Goal: Obtain resource: Download file/media

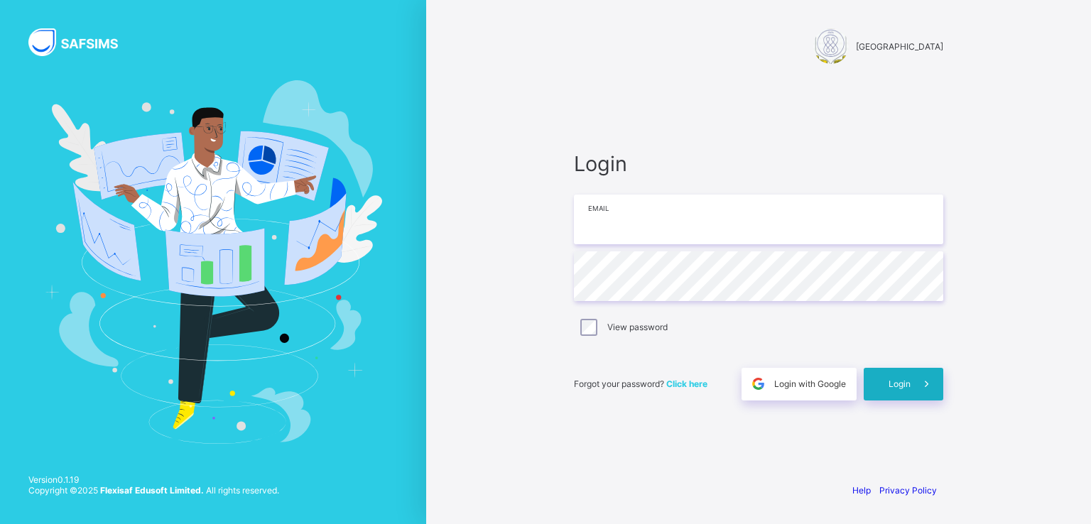
type input "**********"
click at [901, 387] on span "Login" at bounding box center [900, 384] width 22 height 11
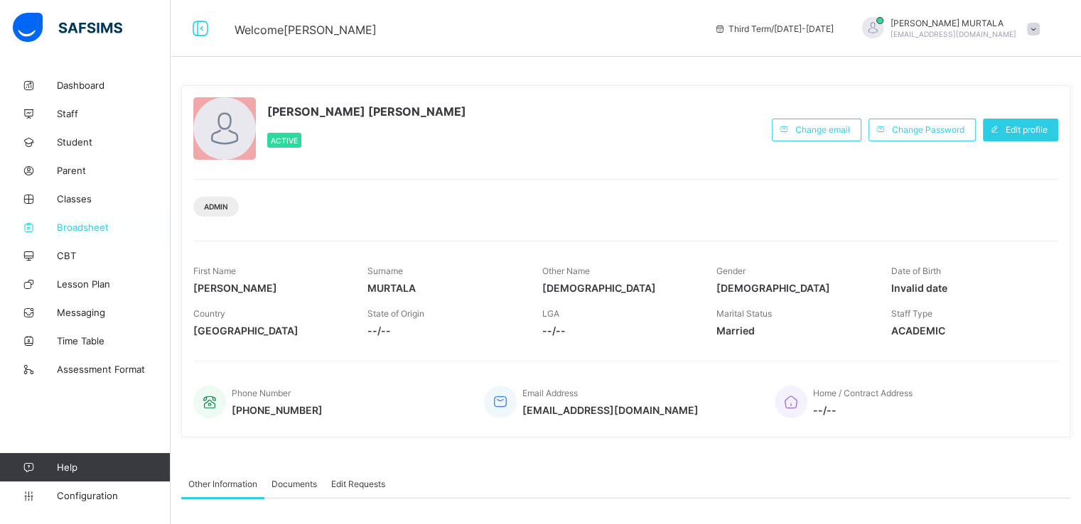
click at [83, 226] on span "Broadsheet" at bounding box center [114, 227] width 114 height 11
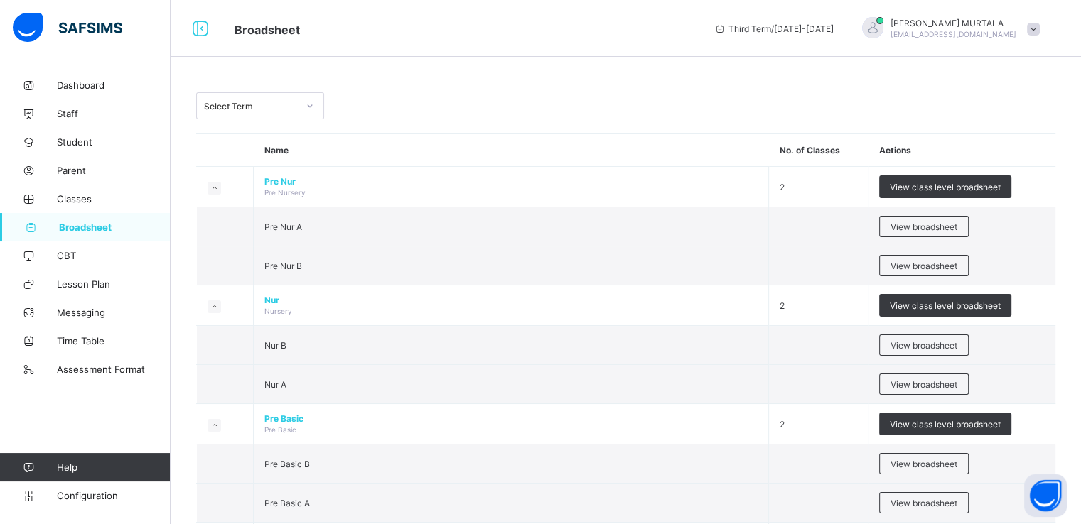
click at [308, 105] on icon at bounding box center [310, 106] width 9 height 14
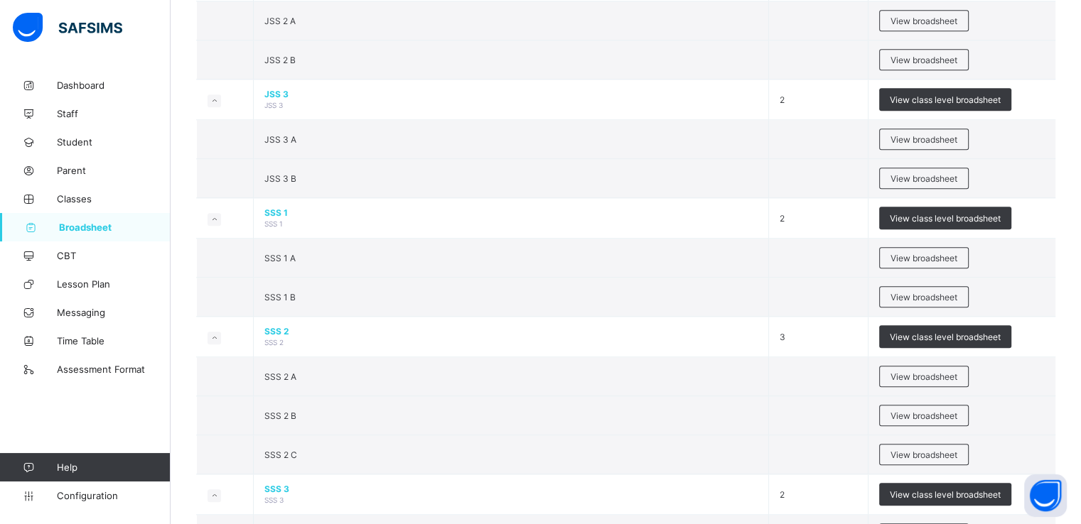
scroll to position [1399, 0]
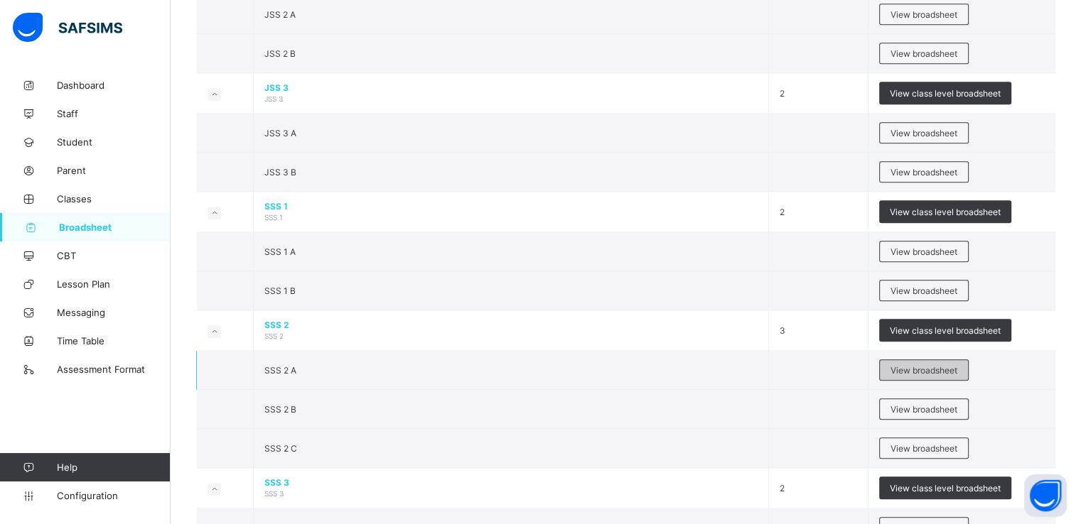
click at [927, 365] on span "View broadsheet" at bounding box center [923, 370] width 67 height 11
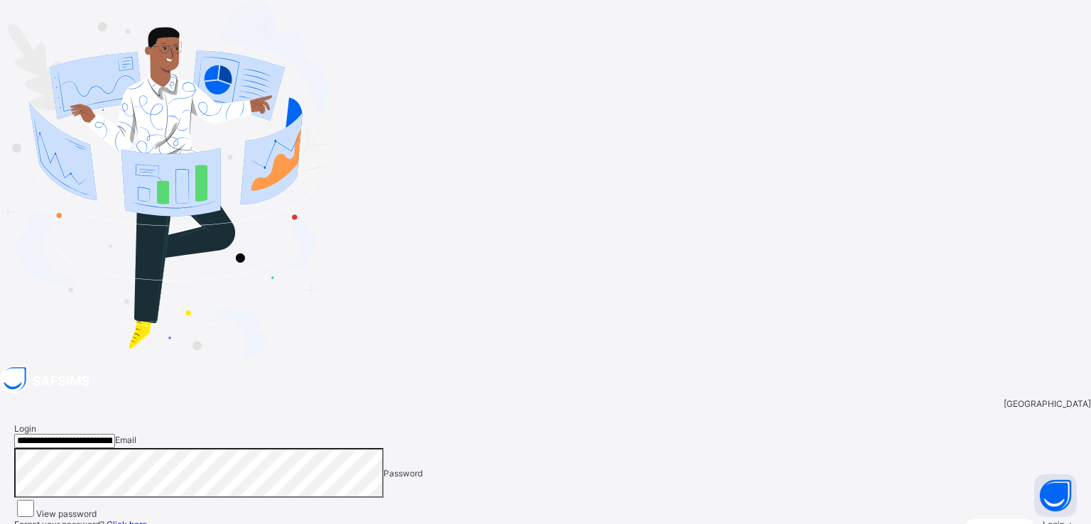
click at [1043, 519] on span "Login" at bounding box center [1054, 524] width 22 height 11
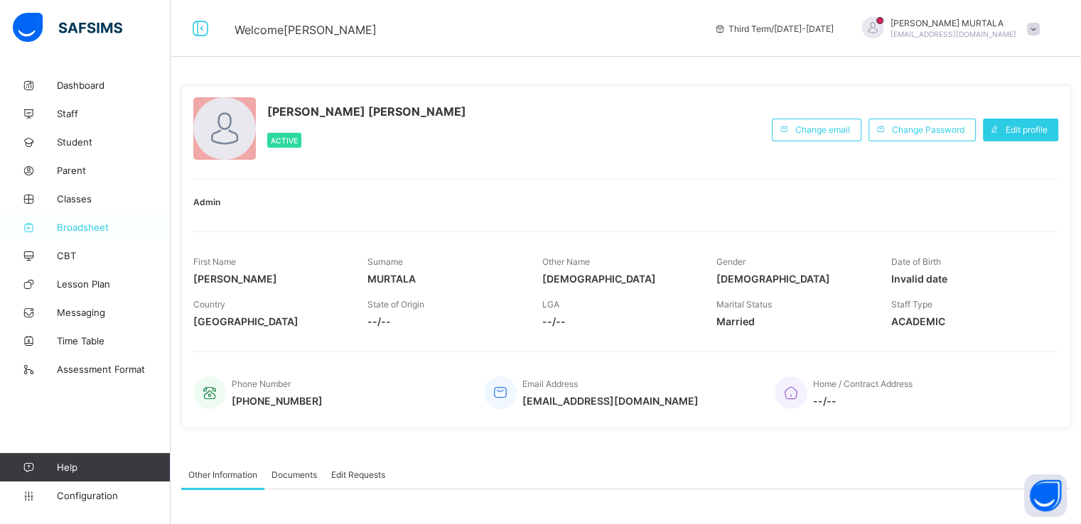
click at [93, 229] on span "Broadsheet" at bounding box center [114, 227] width 114 height 11
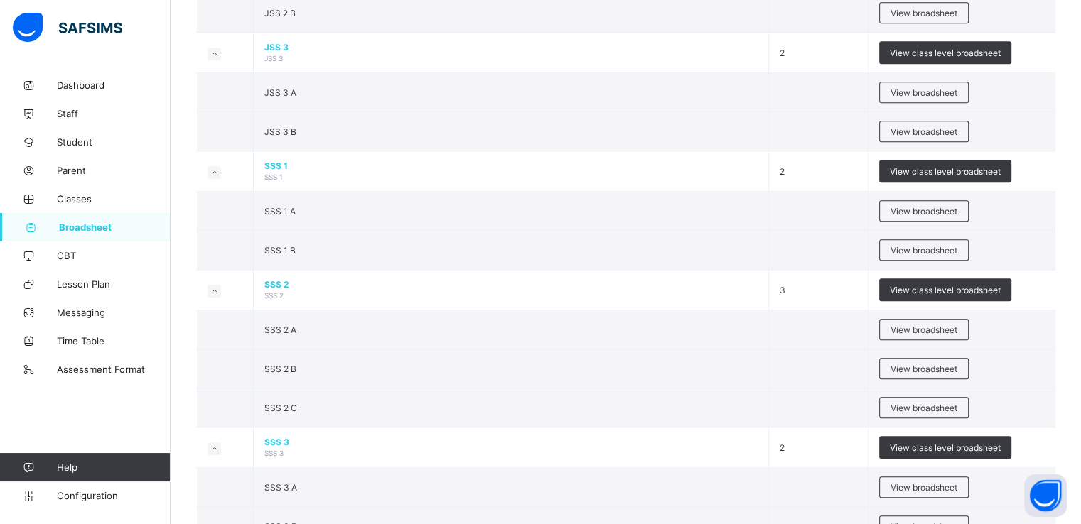
scroll to position [1464, 0]
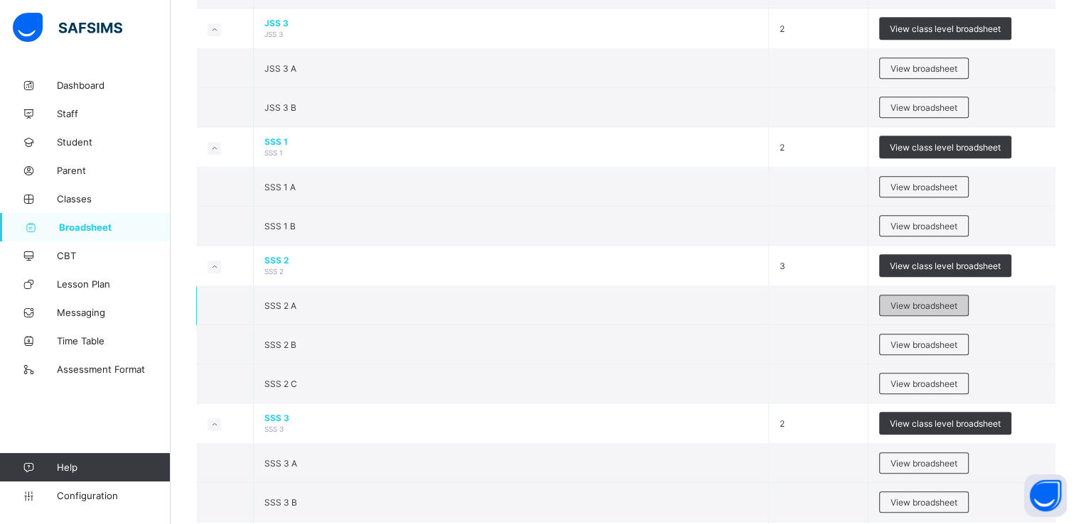
click at [918, 301] on span "View broadsheet" at bounding box center [923, 306] width 67 height 11
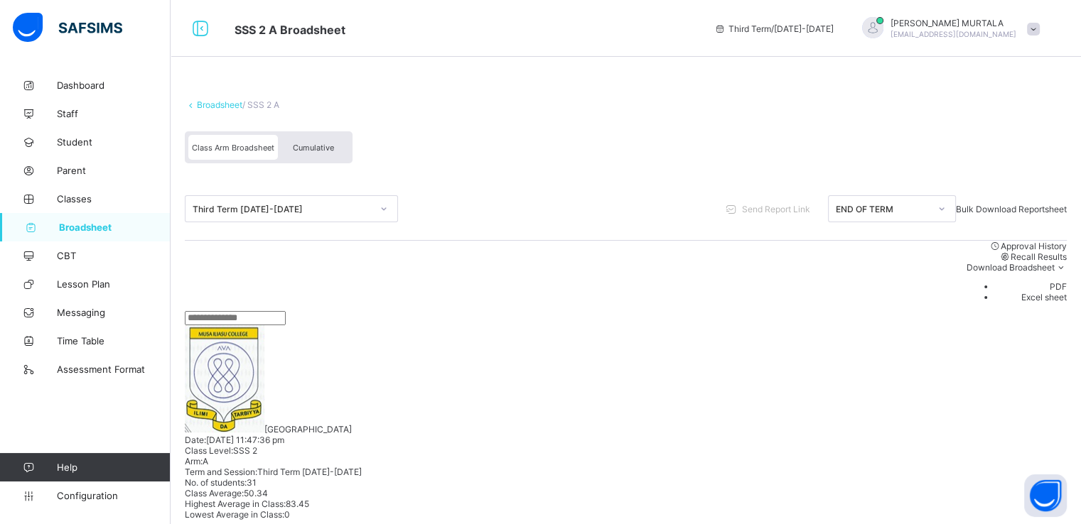
click at [281, 316] on input "text" at bounding box center [235, 318] width 101 height 14
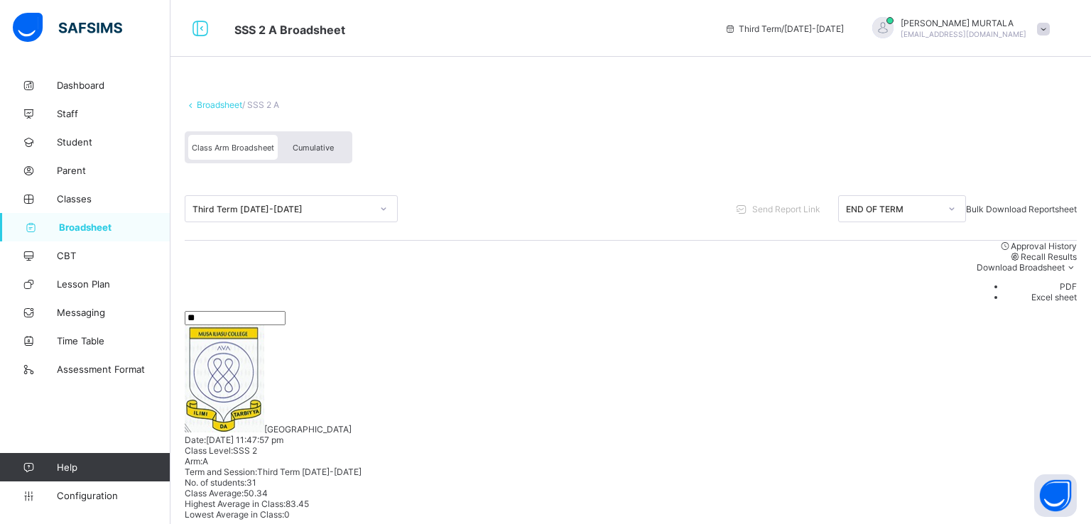
type input "*"
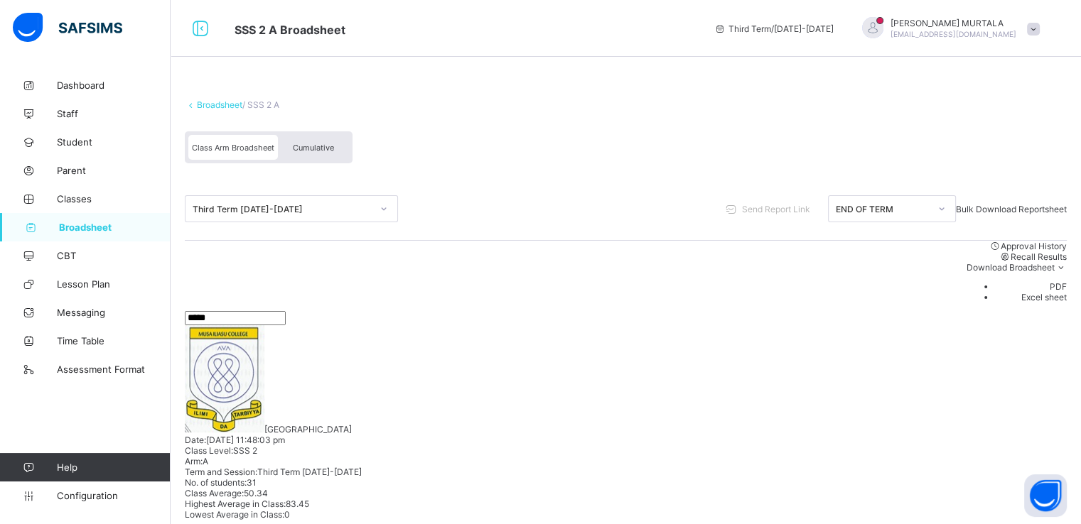
type input "*****"
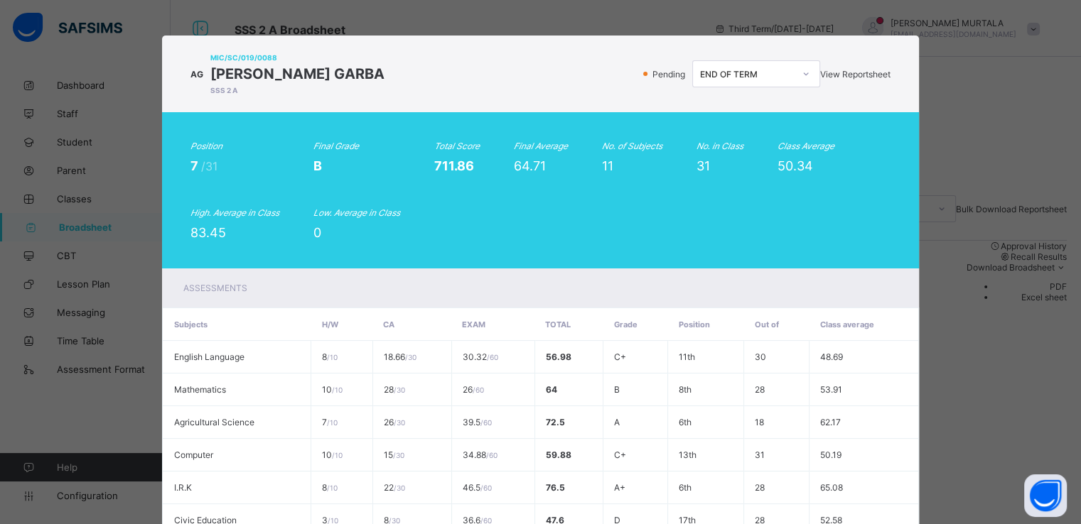
click at [833, 76] on span "View Reportsheet" at bounding box center [855, 74] width 70 height 11
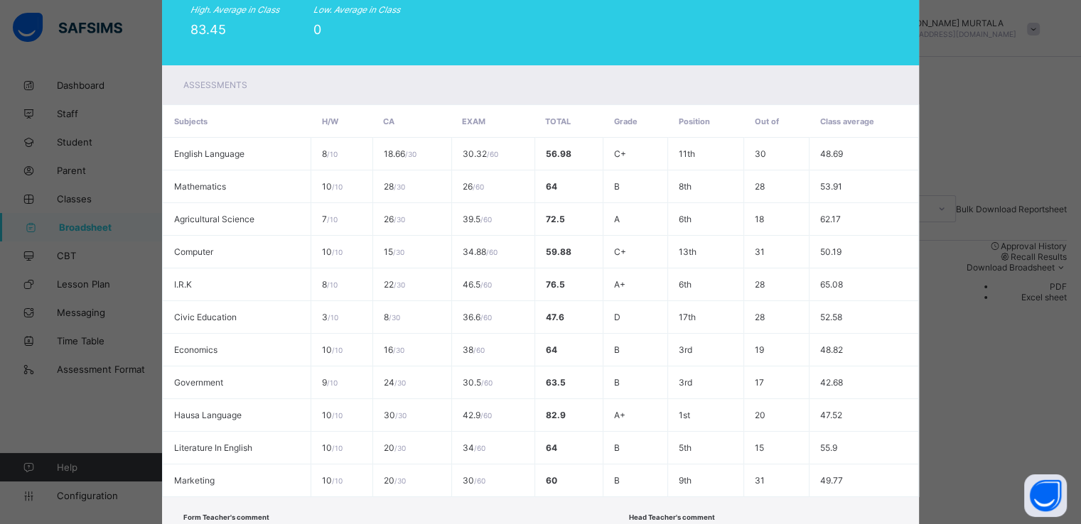
scroll to position [315, 0]
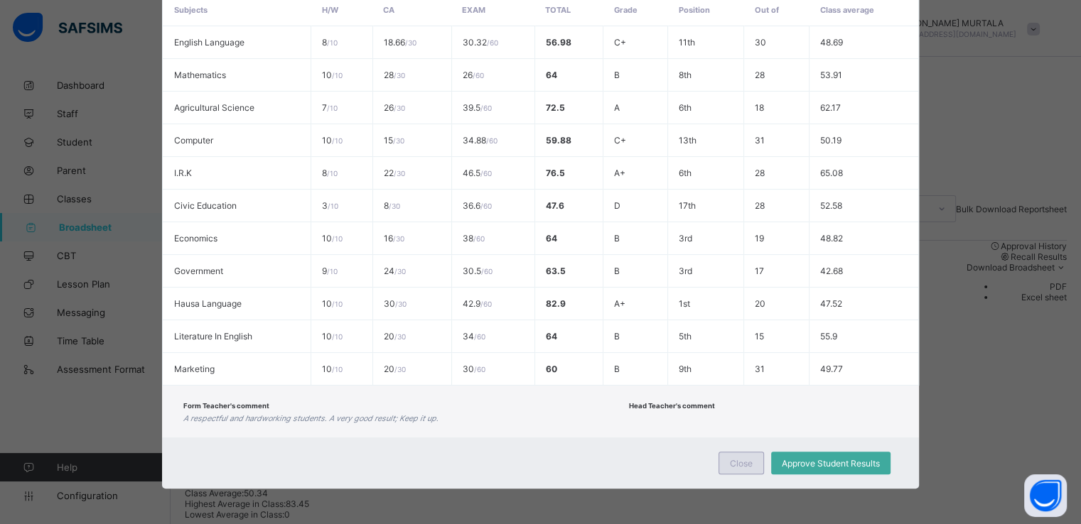
click at [748, 460] on span "Close" at bounding box center [741, 463] width 23 height 11
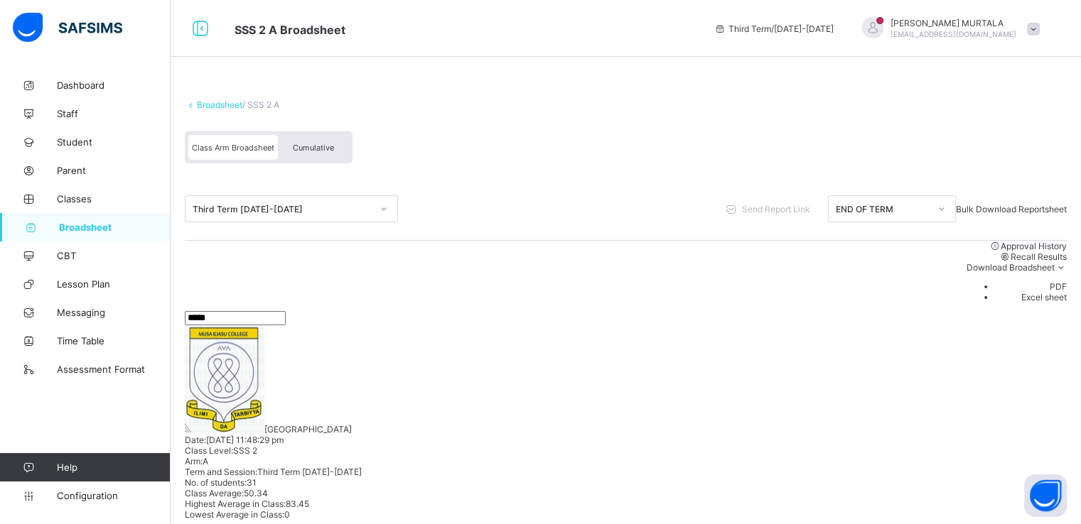
click at [312, 138] on div "Cumulative" at bounding box center [313, 147] width 71 height 25
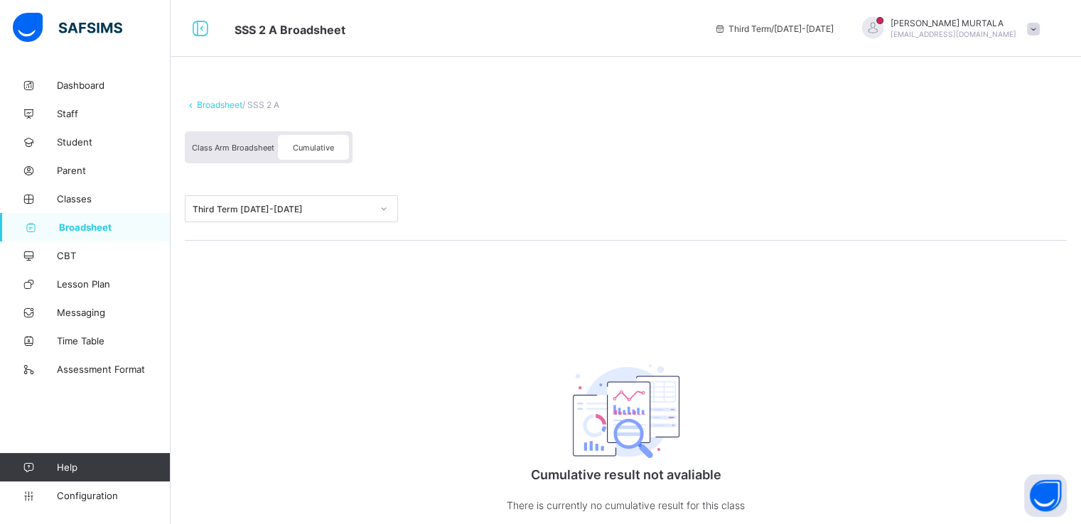
click at [253, 153] on div "Class Arm Broadsheet" at bounding box center [233, 147] width 90 height 25
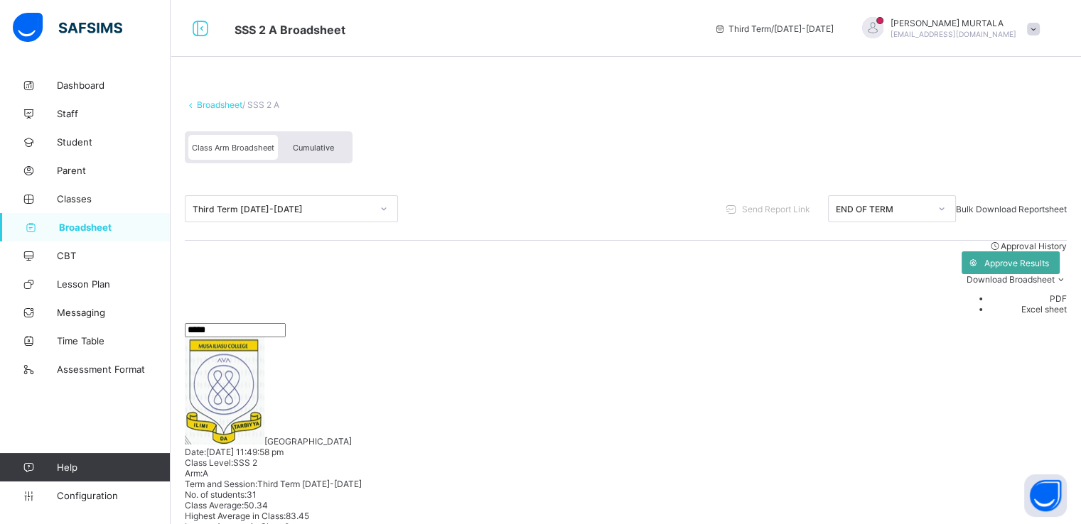
click at [307, 149] on span "Cumulative" at bounding box center [313, 148] width 41 height 10
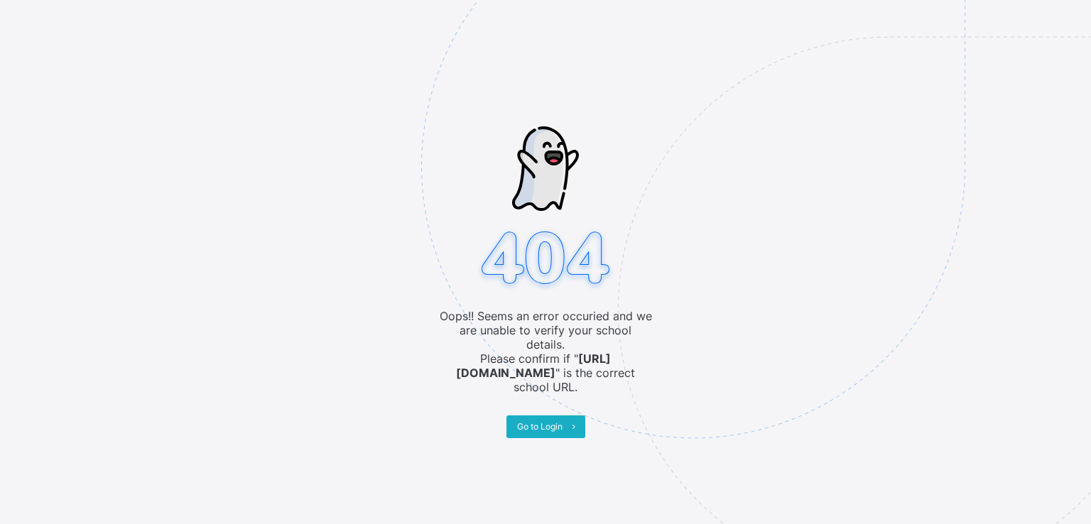
click at [541, 421] on span "Go to Login" at bounding box center [539, 426] width 45 height 11
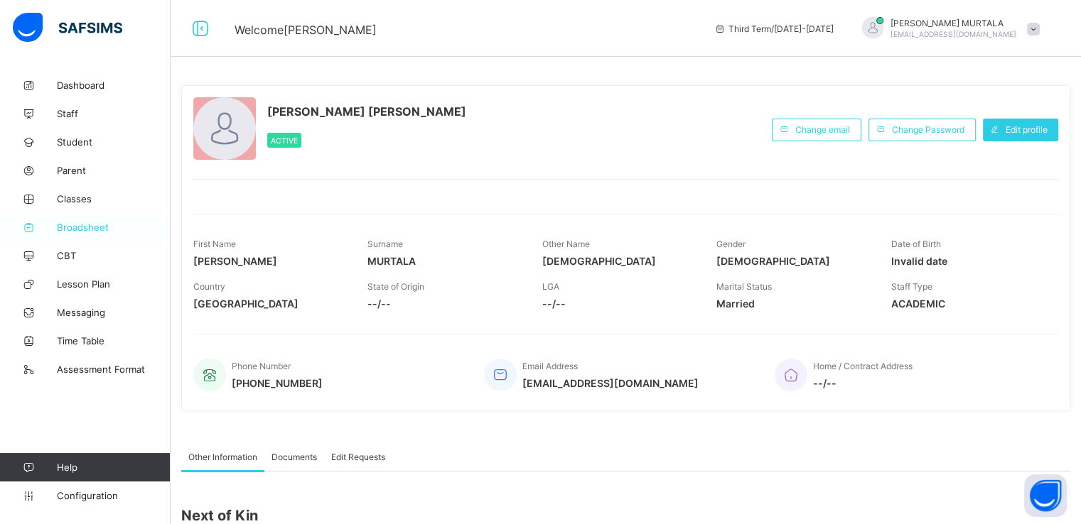
click at [81, 227] on span "Broadsheet" at bounding box center [114, 227] width 114 height 11
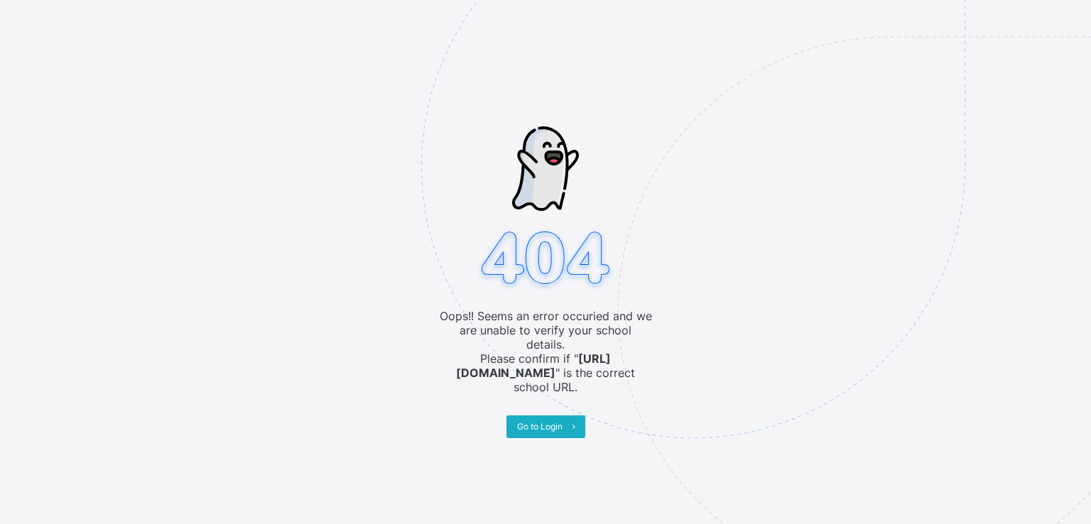
click at [543, 421] on span "Go to Login" at bounding box center [539, 426] width 45 height 11
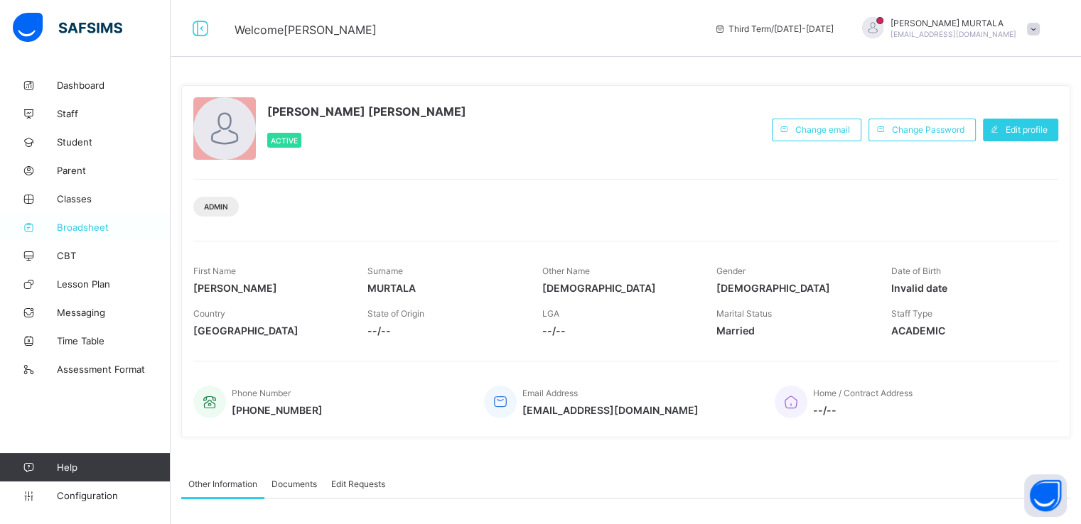
click at [78, 227] on span "Broadsheet" at bounding box center [114, 227] width 114 height 11
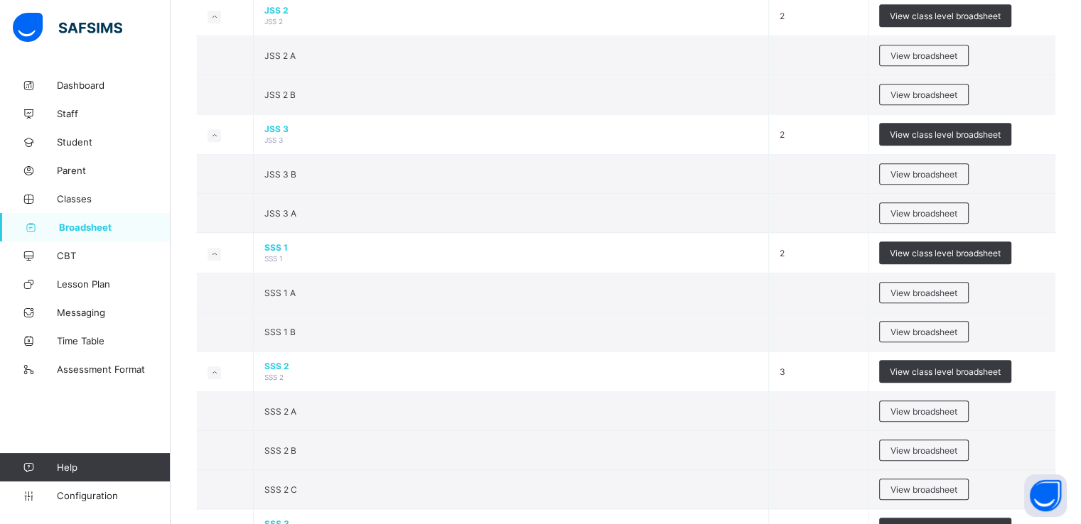
scroll to position [1361, 0]
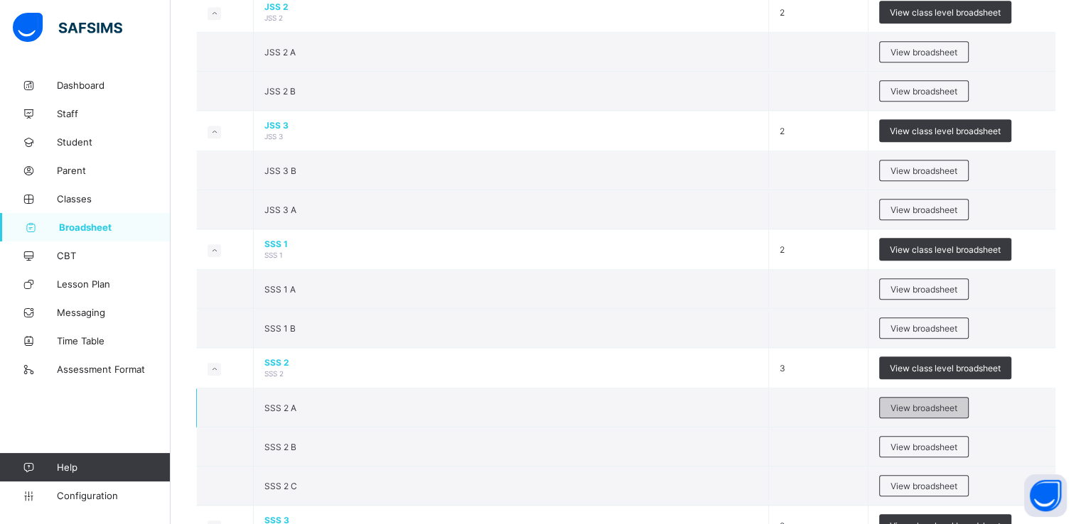
click at [924, 403] on span "View broadsheet" at bounding box center [923, 408] width 67 height 11
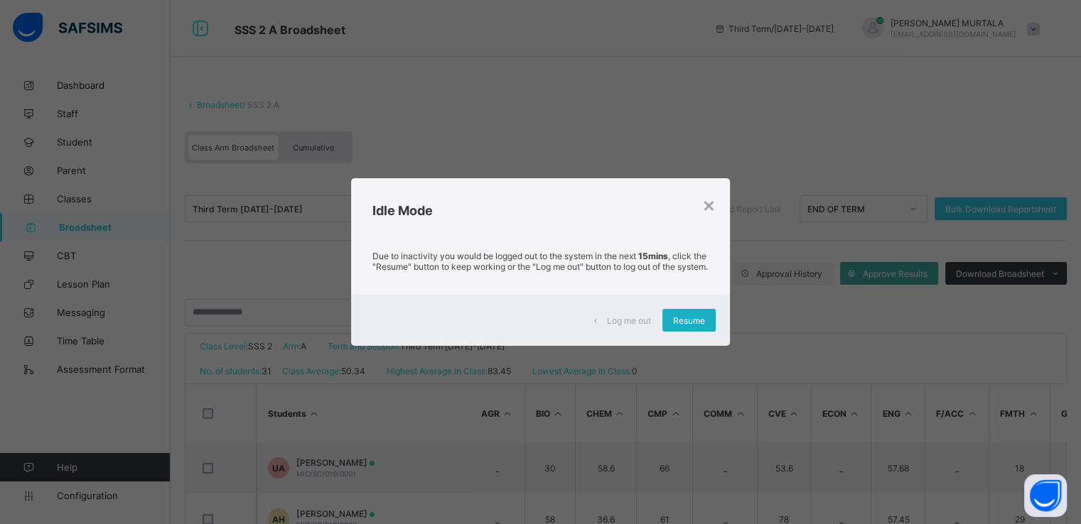
click at [685, 323] on span "Resume" at bounding box center [689, 320] width 32 height 11
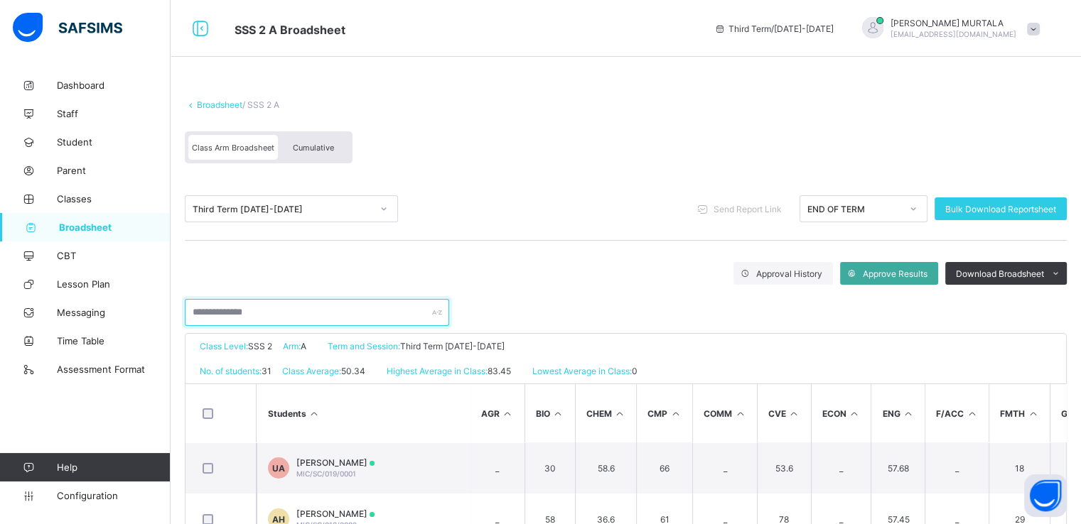
click at [275, 320] on input "text" at bounding box center [317, 312] width 264 height 27
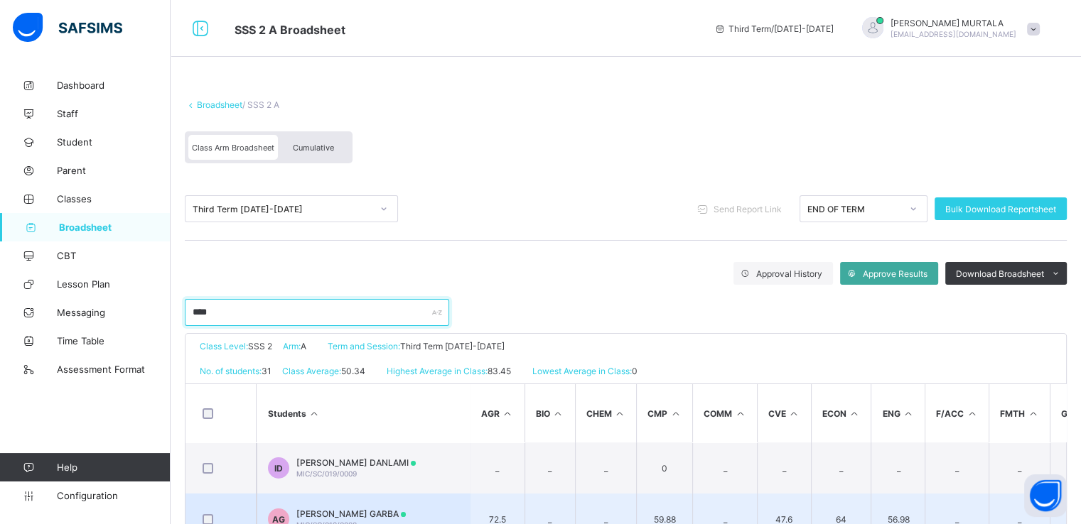
type input "****"
click at [345, 510] on span "[PERSON_NAME] GARBA" at bounding box center [350, 514] width 109 height 11
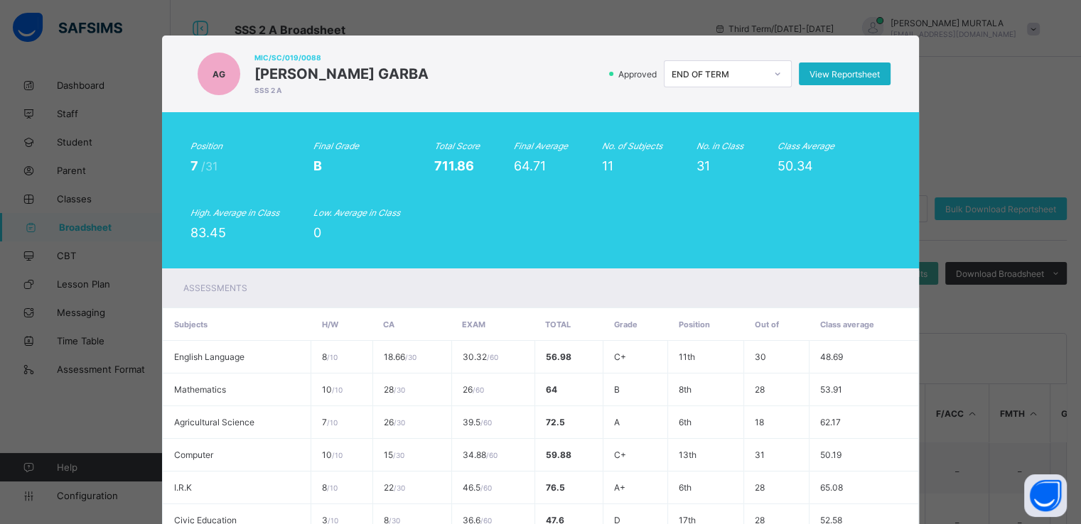
click at [838, 73] on span "View Reportsheet" at bounding box center [844, 74] width 70 height 11
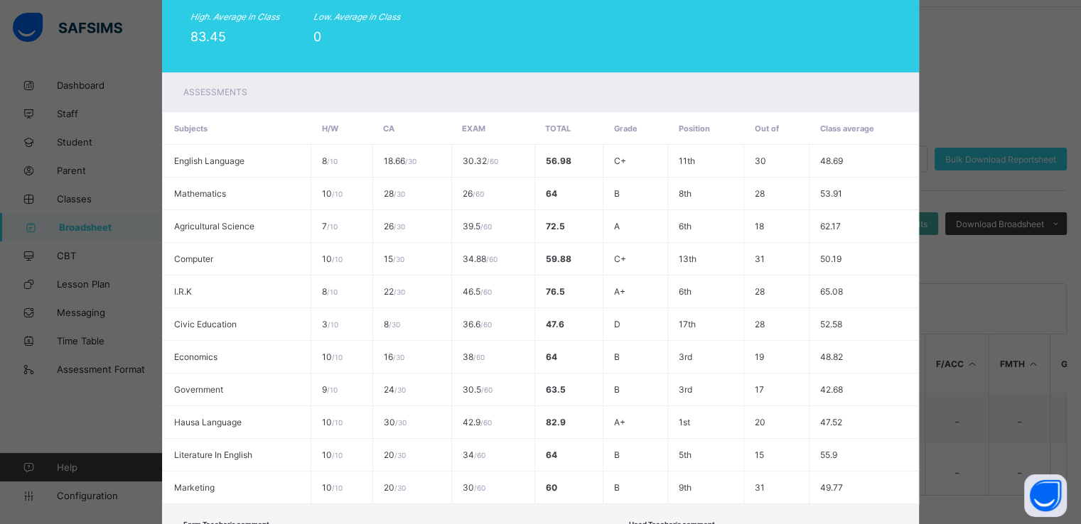
scroll to position [315, 0]
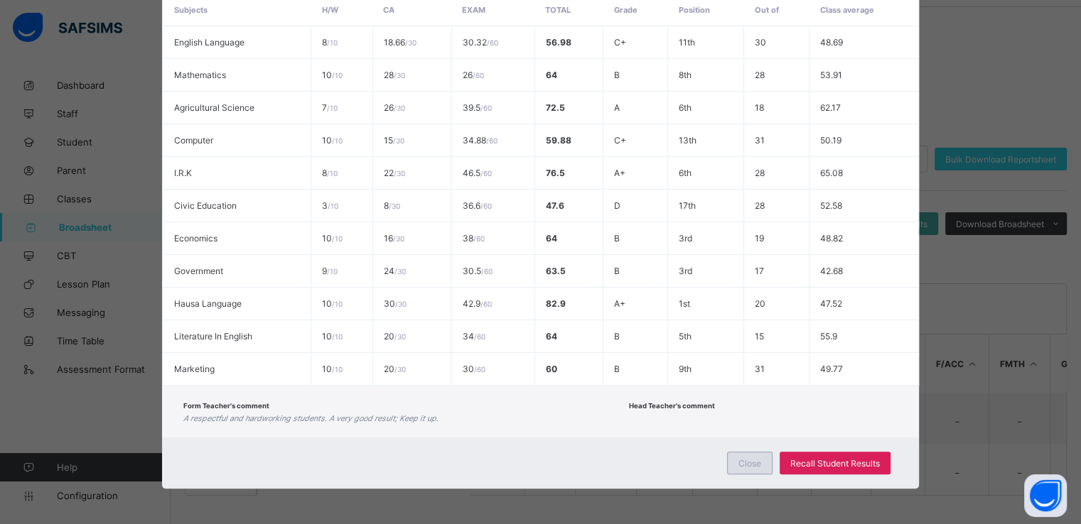
click at [753, 458] on span "Close" at bounding box center [749, 463] width 23 height 11
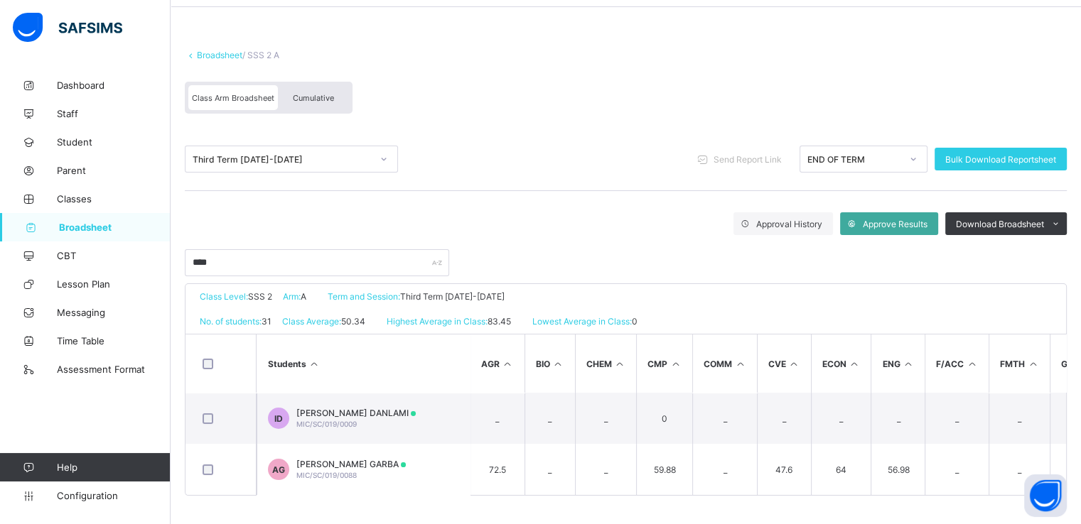
click at [309, 93] on span "Cumulative" at bounding box center [313, 98] width 41 height 10
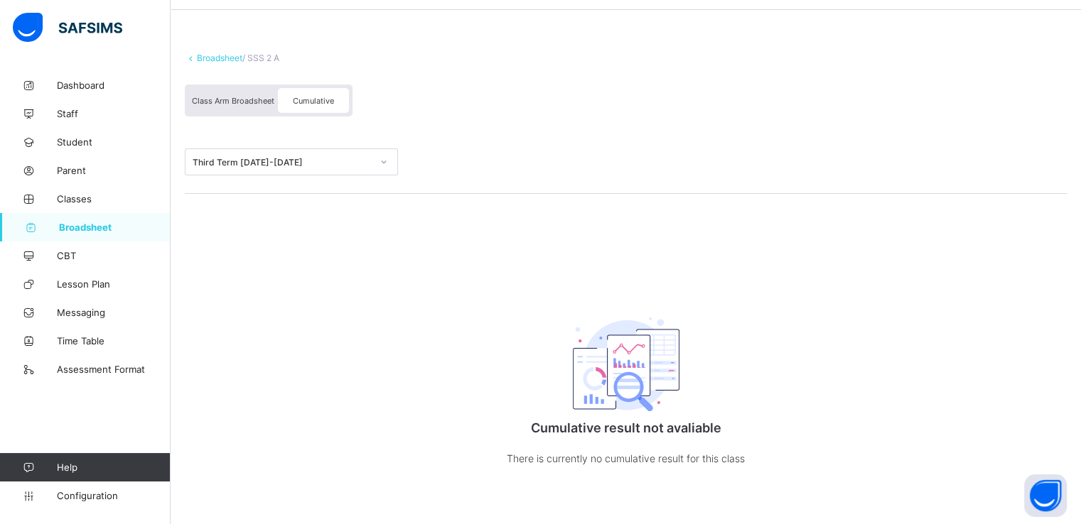
scroll to position [0, 0]
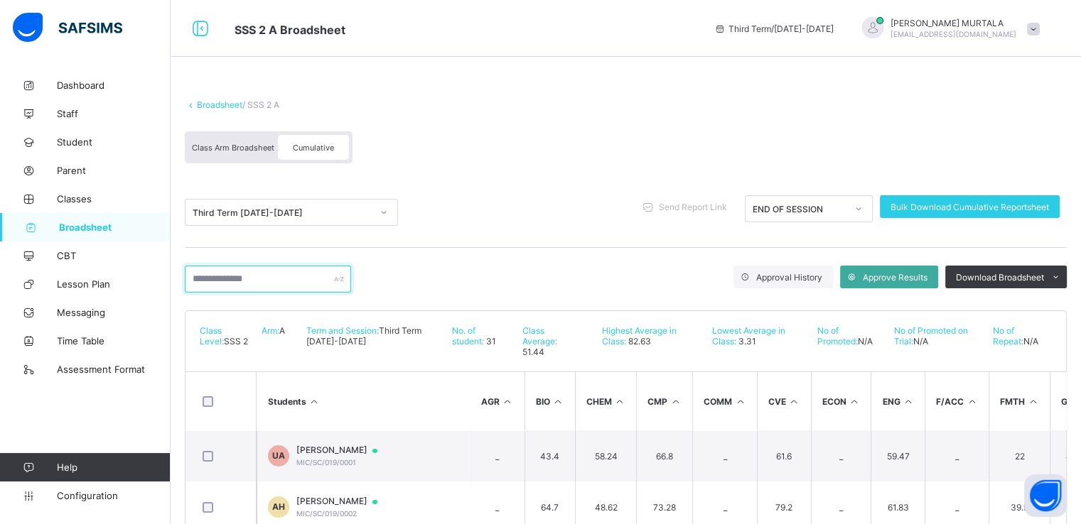
click at [267, 280] on input "text" at bounding box center [268, 279] width 166 height 27
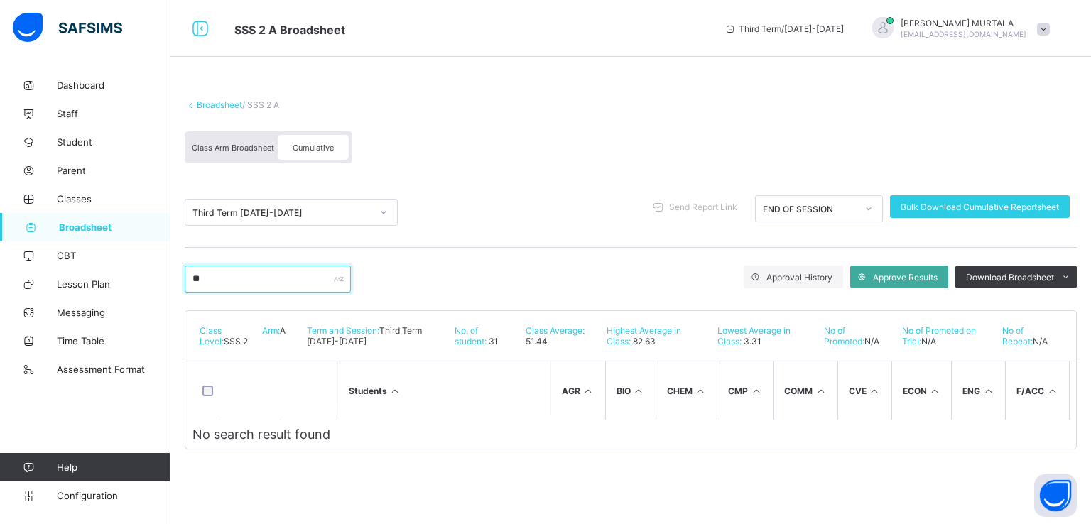
type input "*"
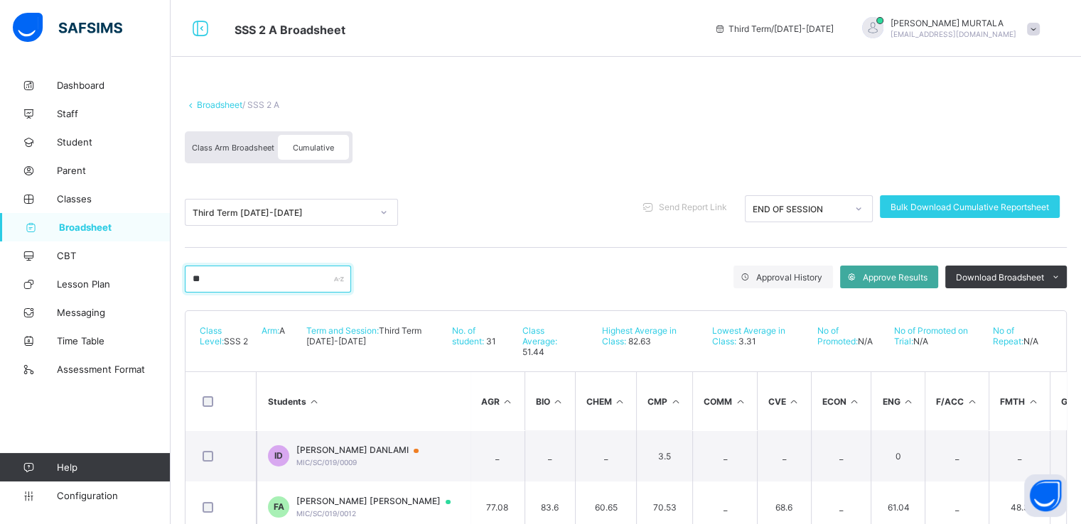
type input "***"
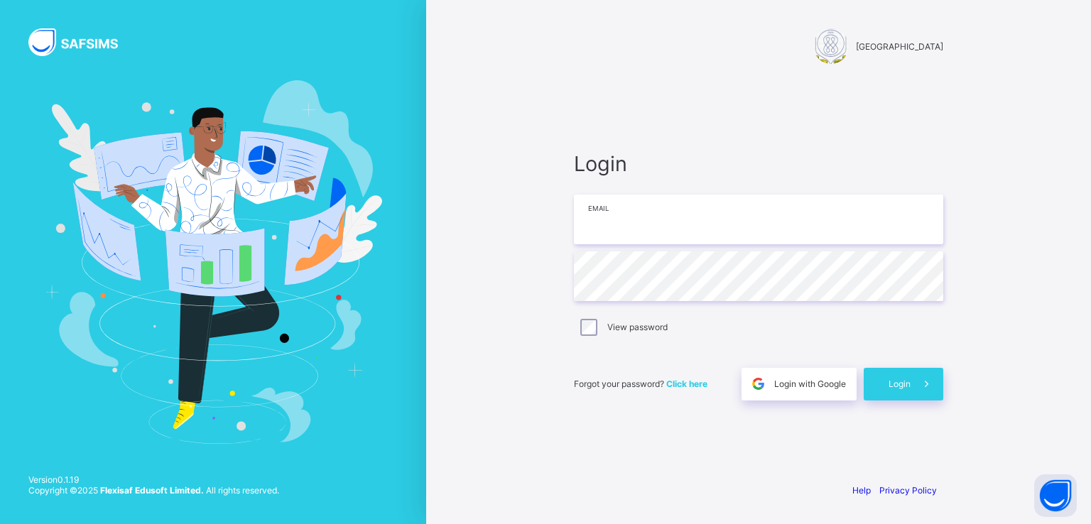
type input "**********"
click at [897, 387] on span "Login" at bounding box center [900, 384] width 22 height 11
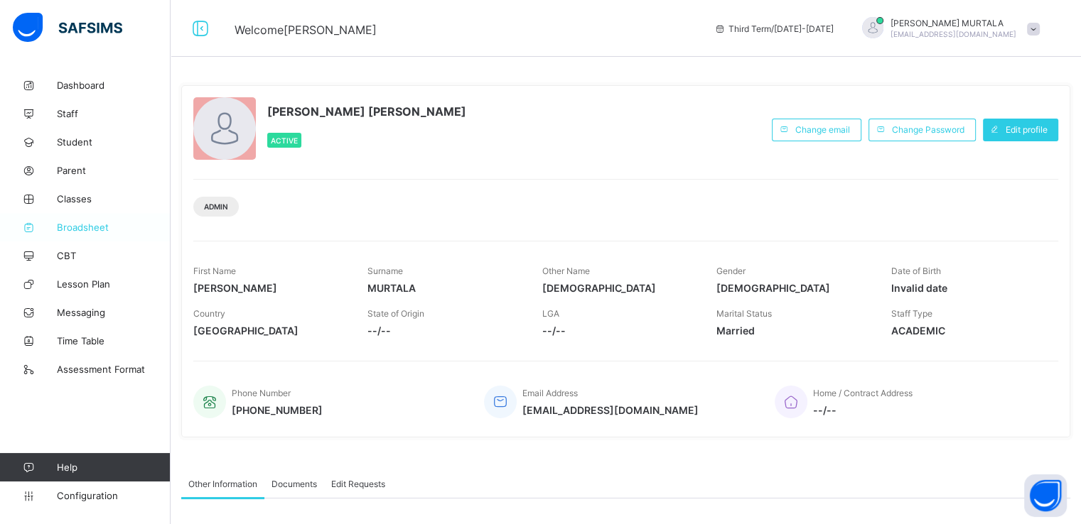
click at [86, 227] on span "Broadsheet" at bounding box center [114, 227] width 114 height 11
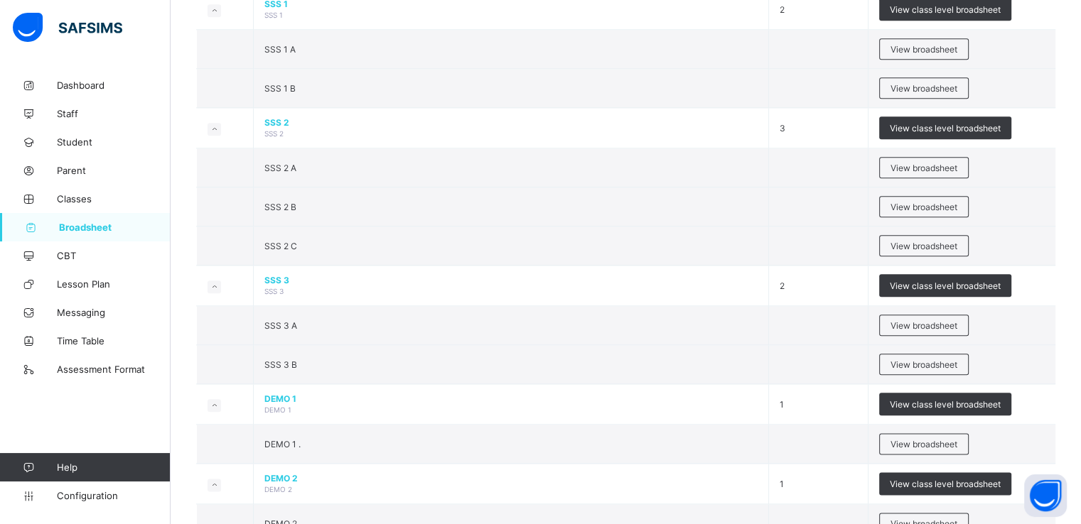
scroll to position [1523, 0]
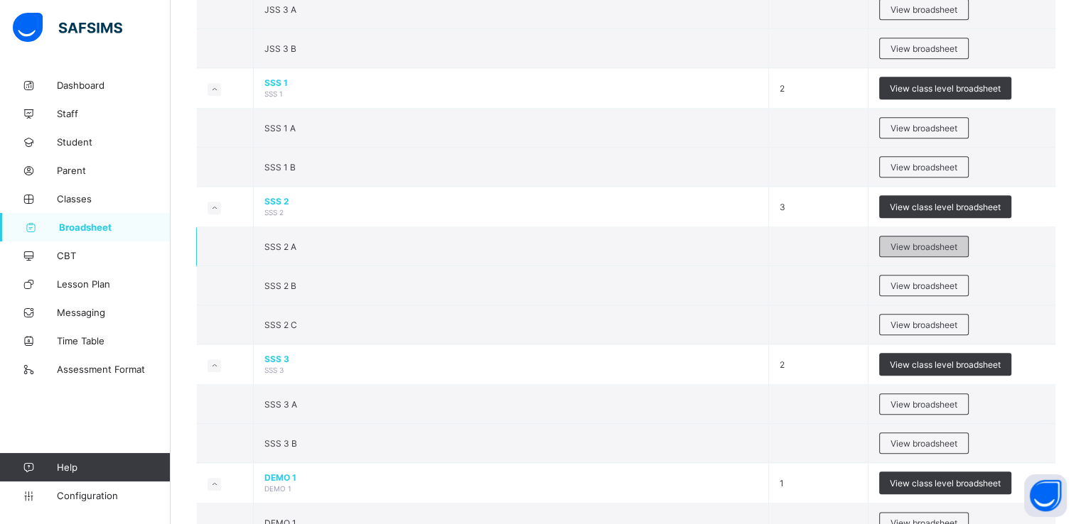
click at [932, 242] on span "View broadsheet" at bounding box center [923, 247] width 67 height 11
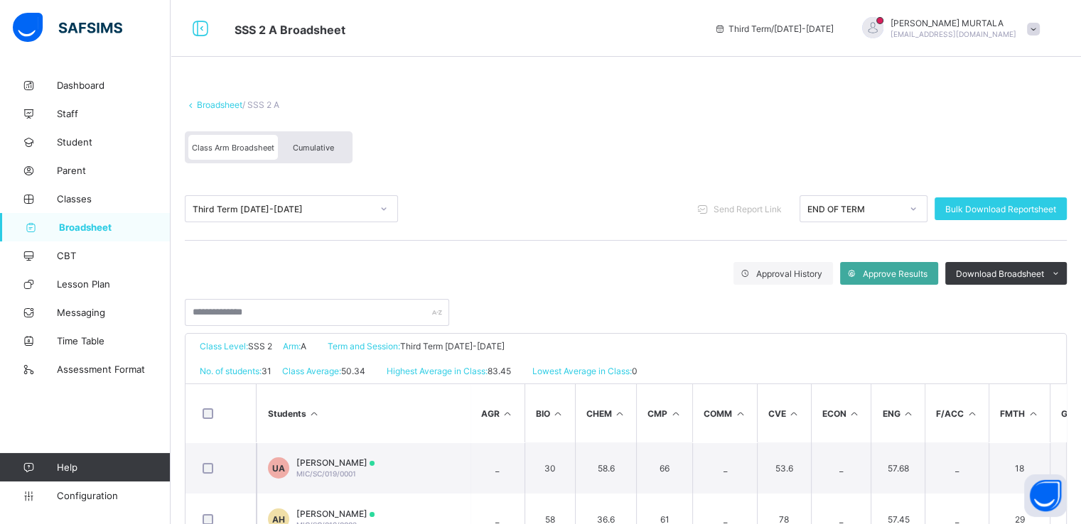
click at [312, 144] on span "Cumulative" at bounding box center [313, 148] width 41 height 10
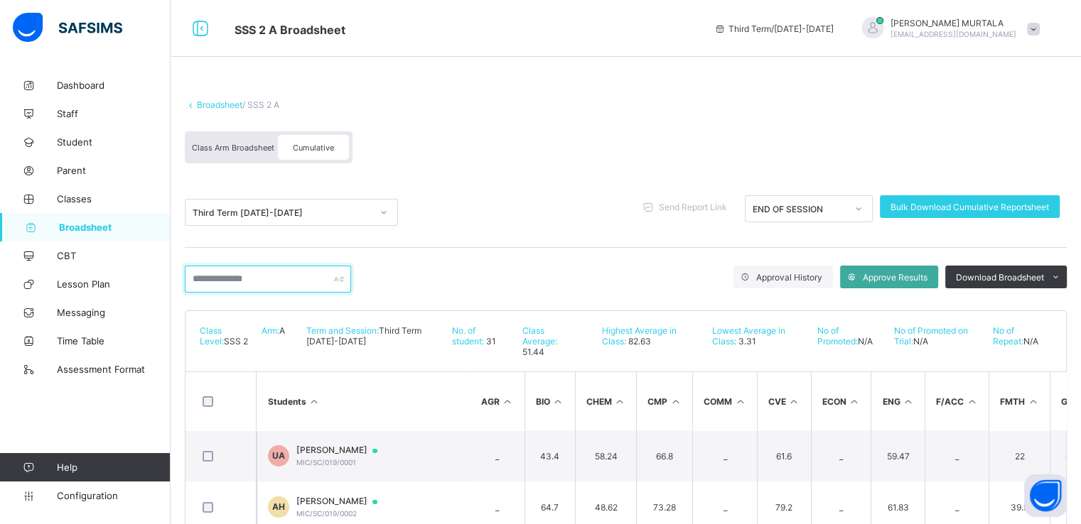
click at [266, 282] on input "text" at bounding box center [268, 279] width 166 height 27
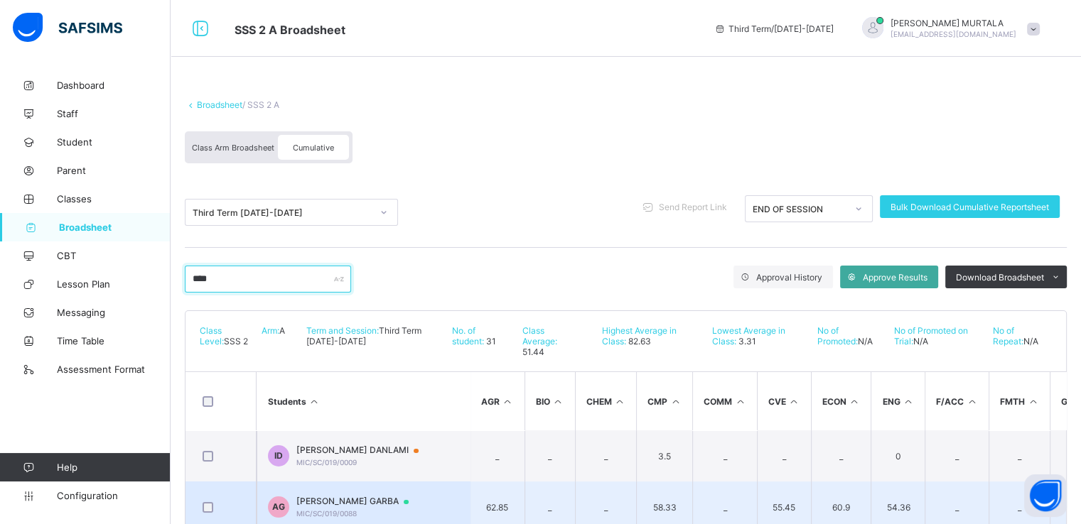
type input "****"
click at [344, 485] on td "AG AISHA DANLAMI GARBA MIC/SC/019/0088" at bounding box center [363, 507] width 213 height 51
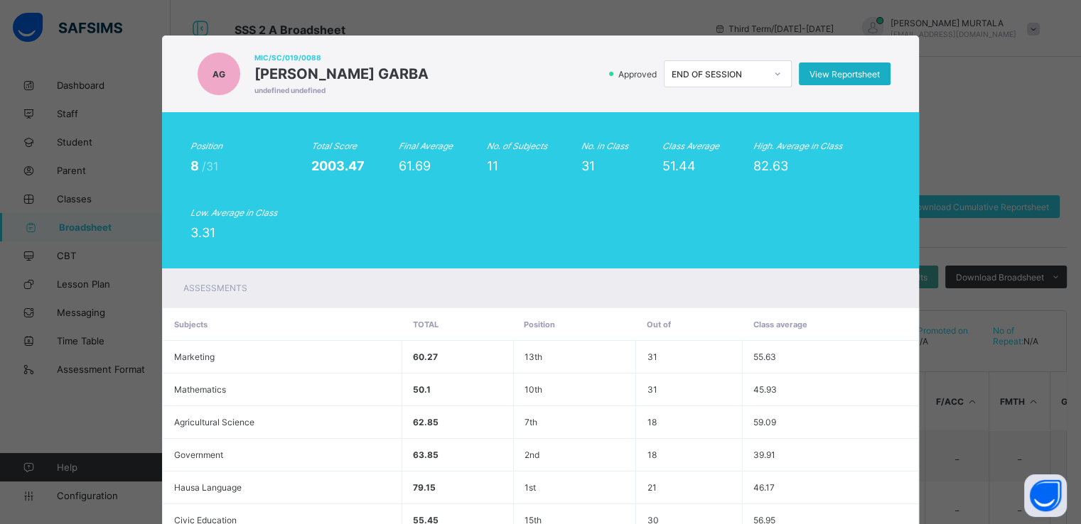
click at [845, 69] on span "View Reportsheet" at bounding box center [844, 74] width 70 height 11
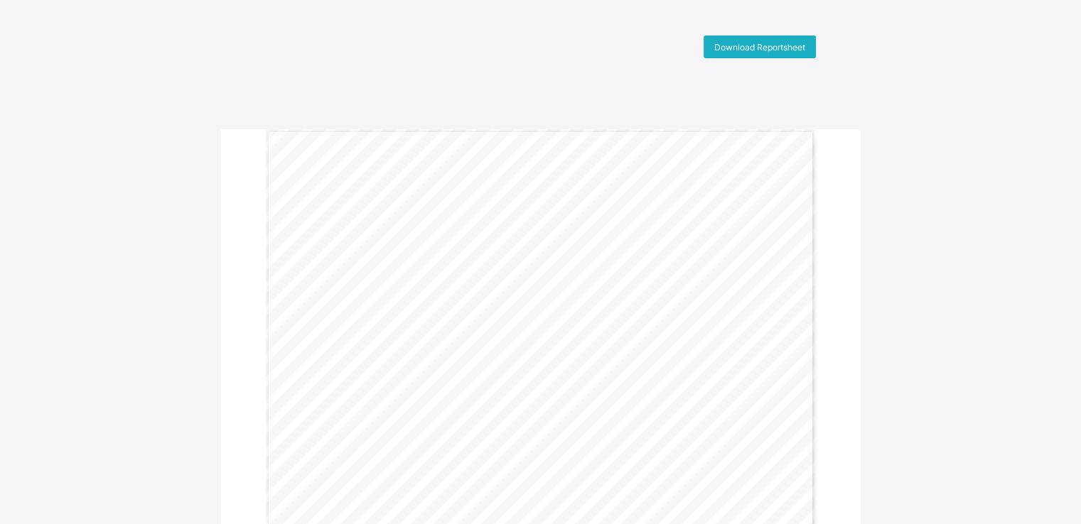
click at [761, 46] on span "Download Reportsheet" at bounding box center [759, 47] width 91 height 11
